Goal: Information Seeking & Learning: Learn about a topic

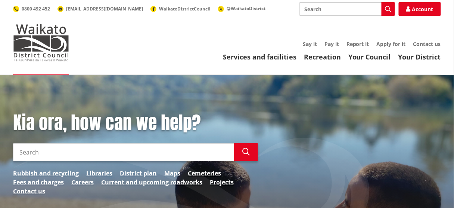
click at [343, 10] on input "Search" at bounding box center [347, 8] width 96 height 13
click at [389, 10] on icon "button" at bounding box center [388, 9] width 6 height 6
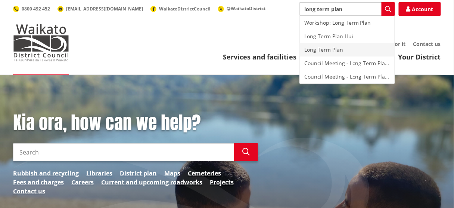
click at [326, 49] on div "Long Term Plan" at bounding box center [347, 49] width 95 height 13
type input "Long Term Plan"
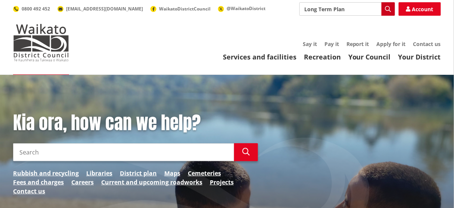
click at [385, 6] on icon "button" at bounding box center [388, 9] width 6 height 6
click at [386, 10] on icon "button" at bounding box center [388, 9] width 6 height 6
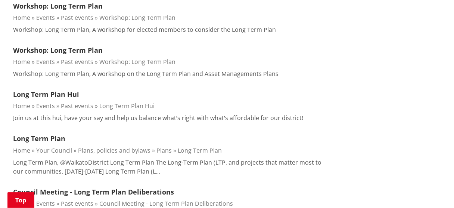
scroll to position [328, 0]
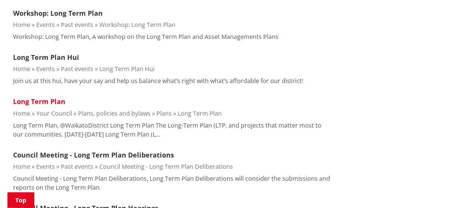
click at [28, 103] on link "Long Term Plan" at bounding box center [39, 101] width 52 height 9
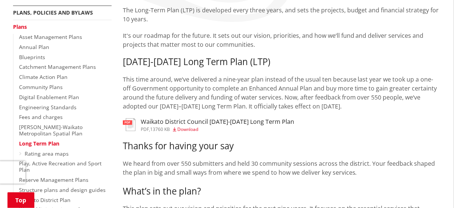
scroll to position [149, 0]
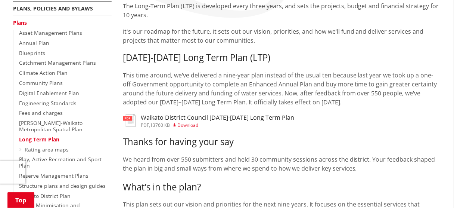
click at [240, 118] on h3 "Waikato District Council 2025-2034 Long Term Plan" at bounding box center [217, 117] width 153 height 7
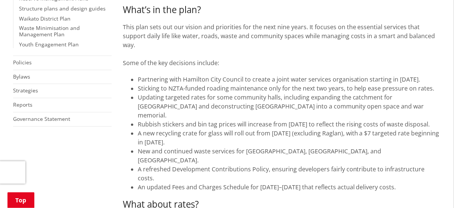
scroll to position [328, 0]
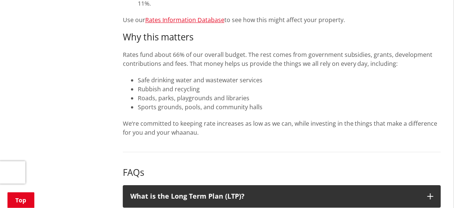
scroll to position [597, 0]
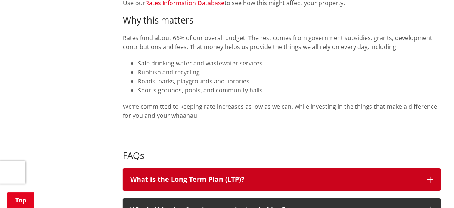
click at [156, 175] on div "What is the Long Term Plan (LTP)?" at bounding box center [275, 178] width 290 height 7
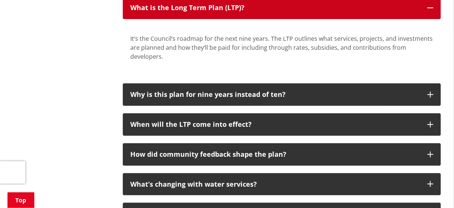
scroll to position [806, 0]
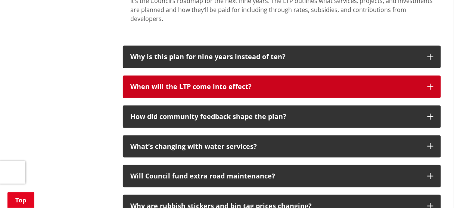
click at [166, 83] on div "When will the LTP come into effect?" at bounding box center [275, 86] width 290 height 7
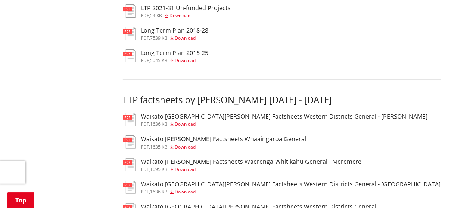
scroll to position [1403, 0]
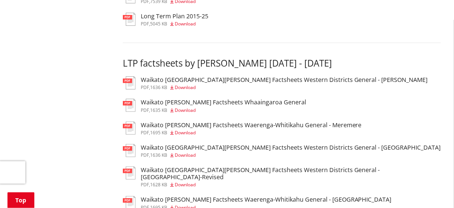
click at [221, 121] on h3 "Waikato [PERSON_NAME] Factsheets Waerenga-Whitikahu General - Meremere" at bounding box center [251, 124] width 221 height 7
